Goal: Task Accomplishment & Management: Use online tool/utility

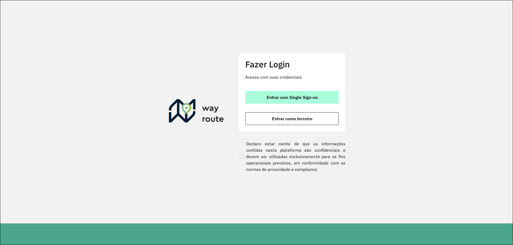
click at [273, 98] on span "Entrar com Single Sign-on" at bounding box center [291, 97] width 51 height 4
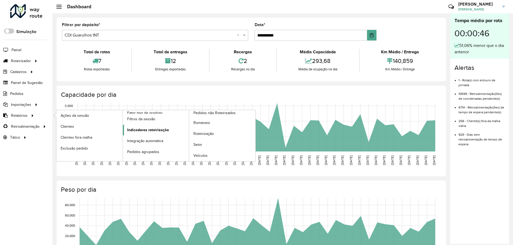
click at [141, 127] on span "Indicadores roteirização" at bounding box center [148, 130] width 42 height 6
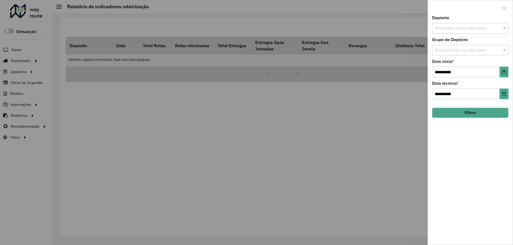
click at [40, 73] on div at bounding box center [256, 122] width 513 height 245
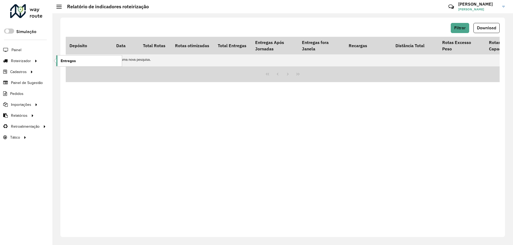
click at [85, 60] on link "Entregas" at bounding box center [88, 61] width 65 height 11
click at [17, 94] on span "Pedidos" at bounding box center [17, 94] width 14 height 6
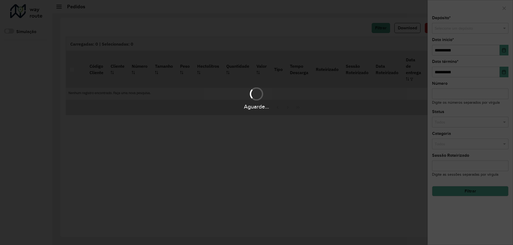
drag, startPoint x: 298, startPoint y: 116, endPoint x: 233, endPoint y: 109, distance: 65.2
click at [298, 116] on div "Aguarde..." at bounding box center [256, 122] width 513 height 245
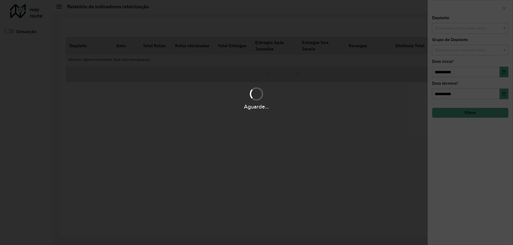
click at [96, 76] on div "Aguarde..." at bounding box center [256, 122] width 513 height 245
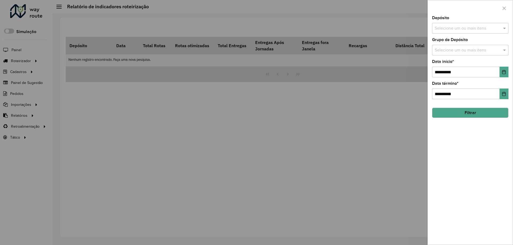
click at [443, 85] on label "Data término *" at bounding box center [445, 83] width 26 height 6
click at [375, 89] on div at bounding box center [256, 122] width 513 height 245
